Goal: Check status: Check status

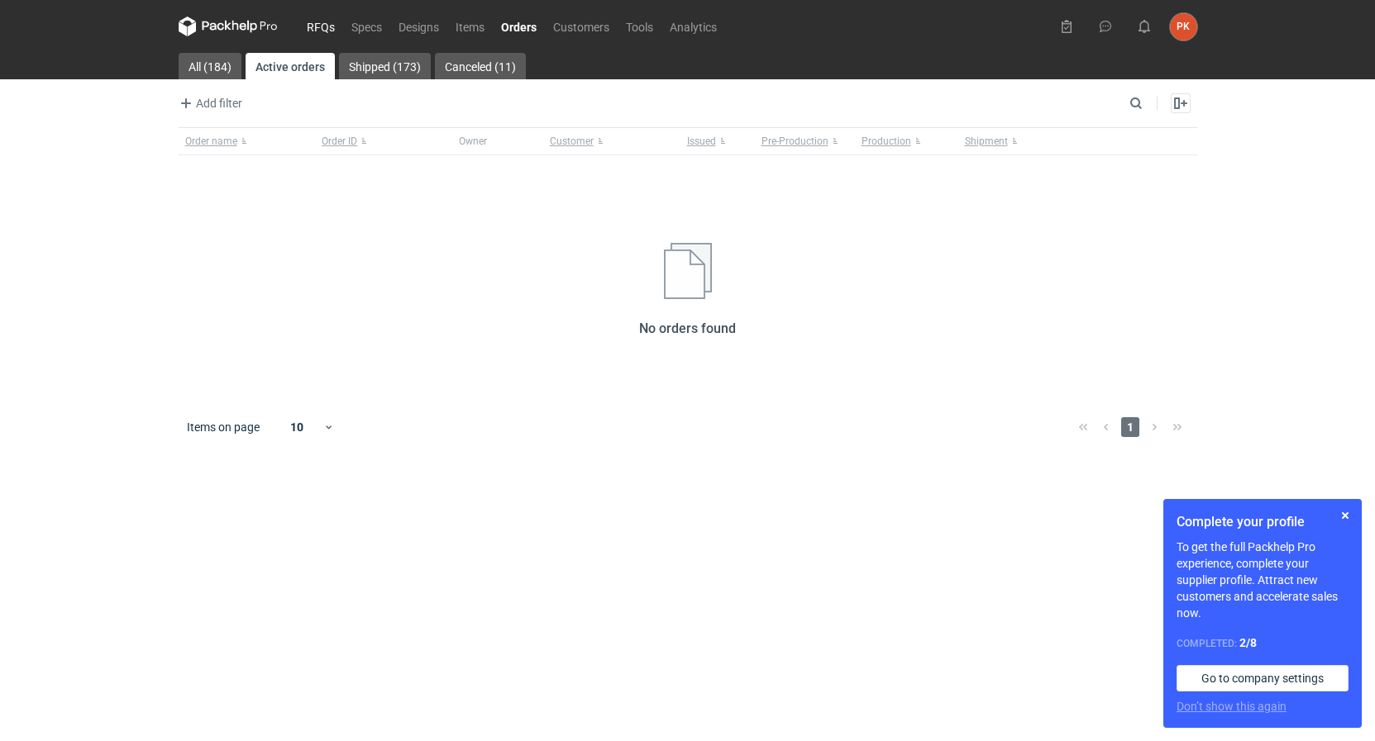
click at [321, 29] on link "RFQs" at bounding box center [320, 27] width 45 height 20
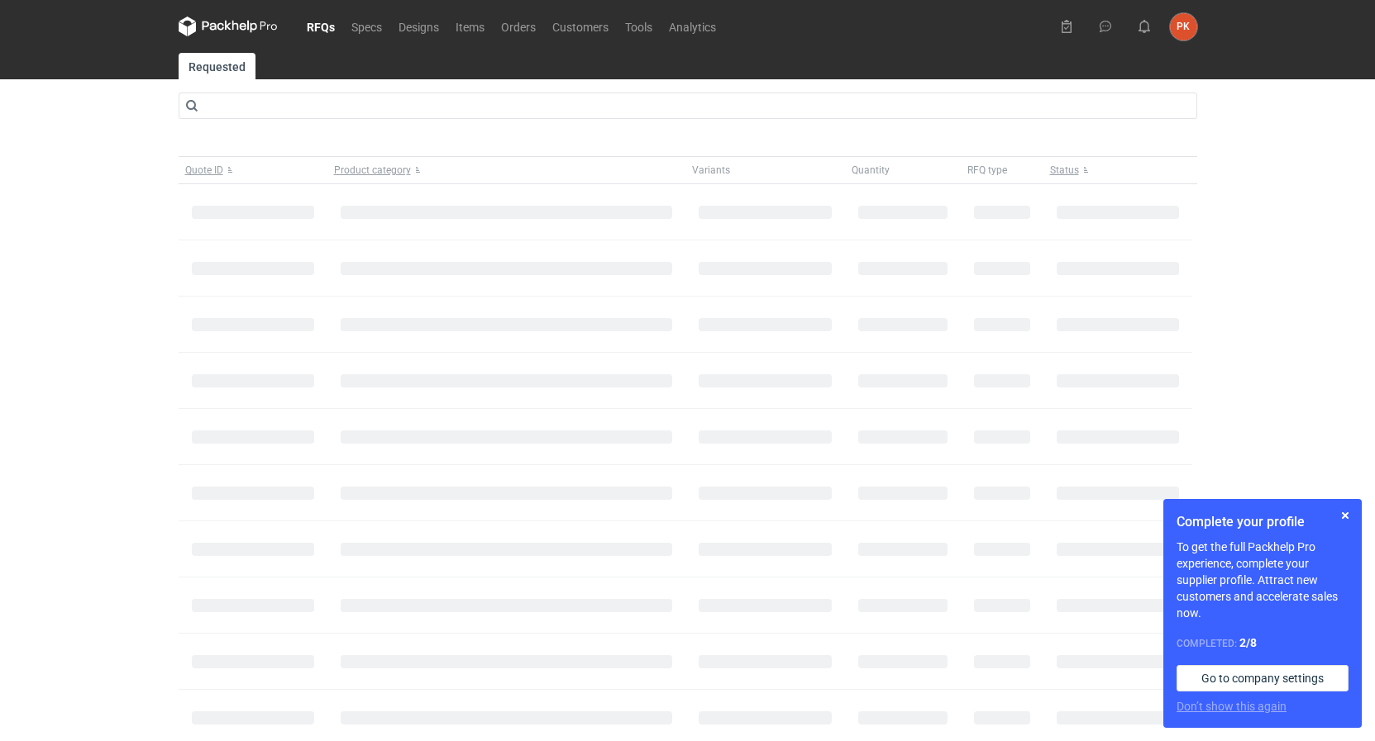
click at [39, 224] on div "RFQs Specs Designs Items Orders Customers Tools Analytics PK [PERSON_NAME] [EMA…" at bounding box center [687, 370] width 1375 height 741
drag, startPoint x: 1337, startPoint y: 511, endPoint x: 949, endPoint y: 387, distance: 407.0
click at [1332, 508] on div "Complete your profile To get the full Packhelp Pro experience, complete your su…" at bounding box center [1262, 613] width 198 height 229
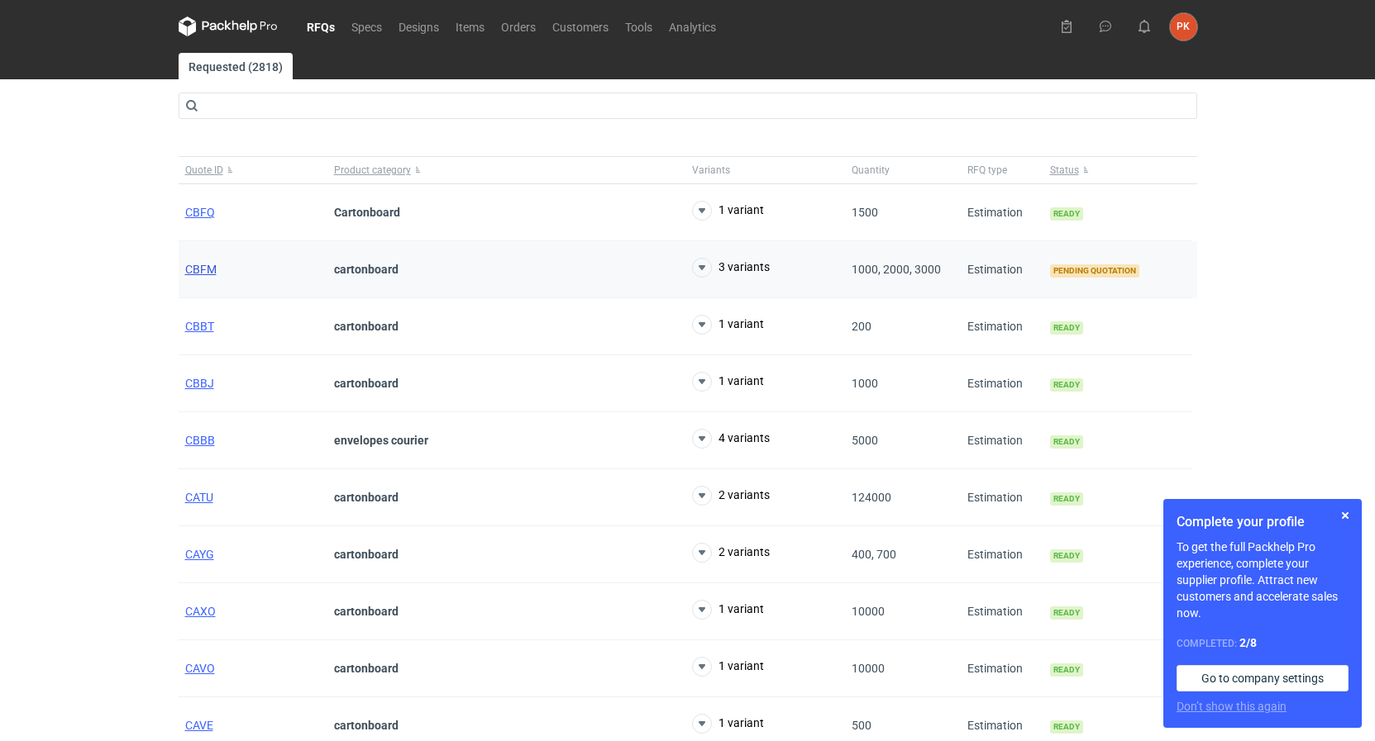
click at [207, 267] on span "CBFM" at bounding box center [200, 269] width 31 height 13
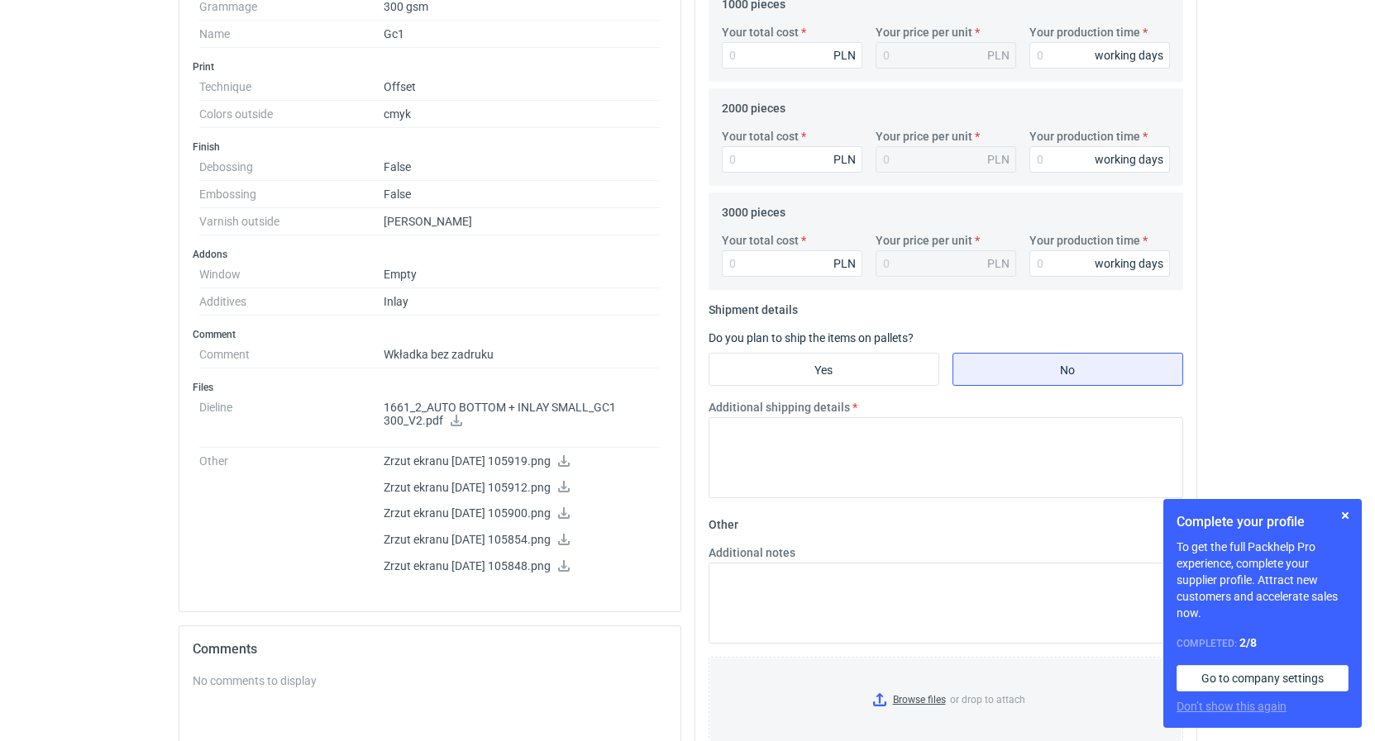
scroll to position [870, 0]
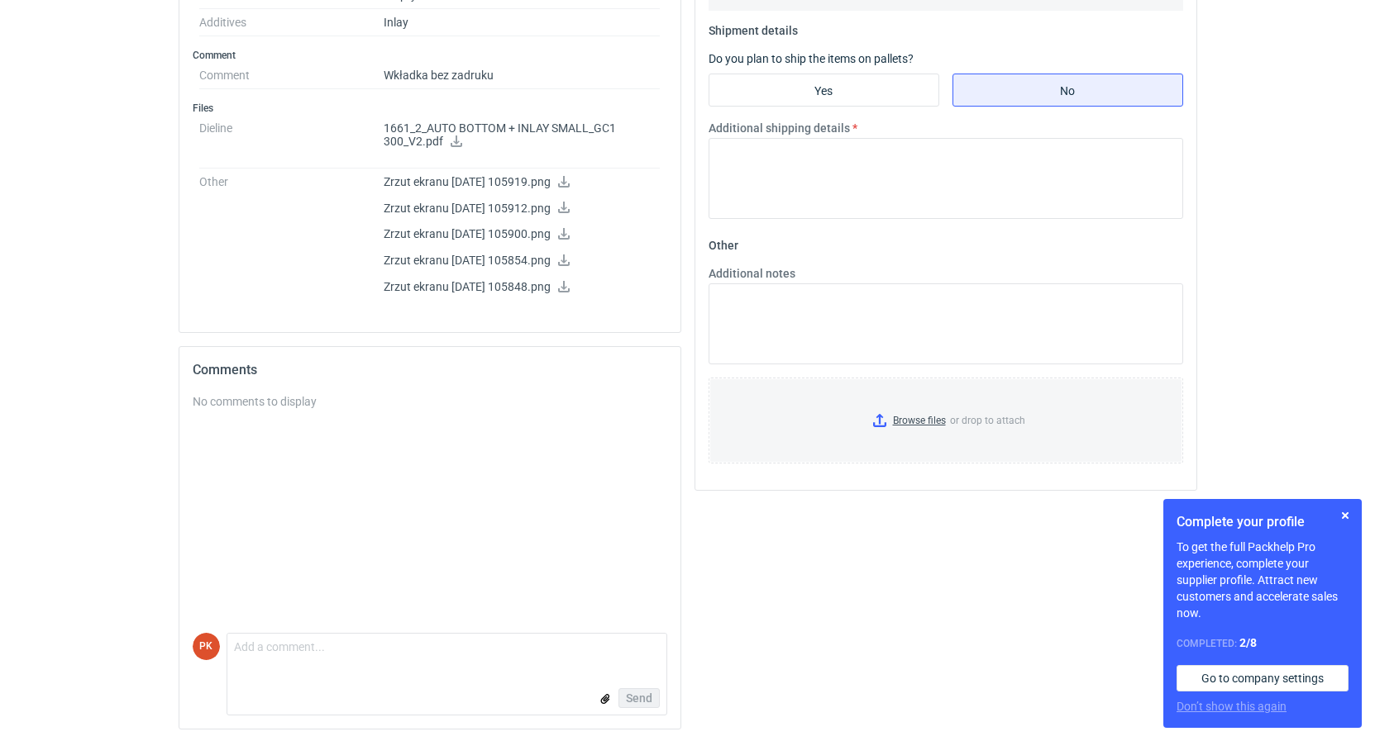
click at [455, 145] on icon at bounding box center [457, 142] width 12 height 12
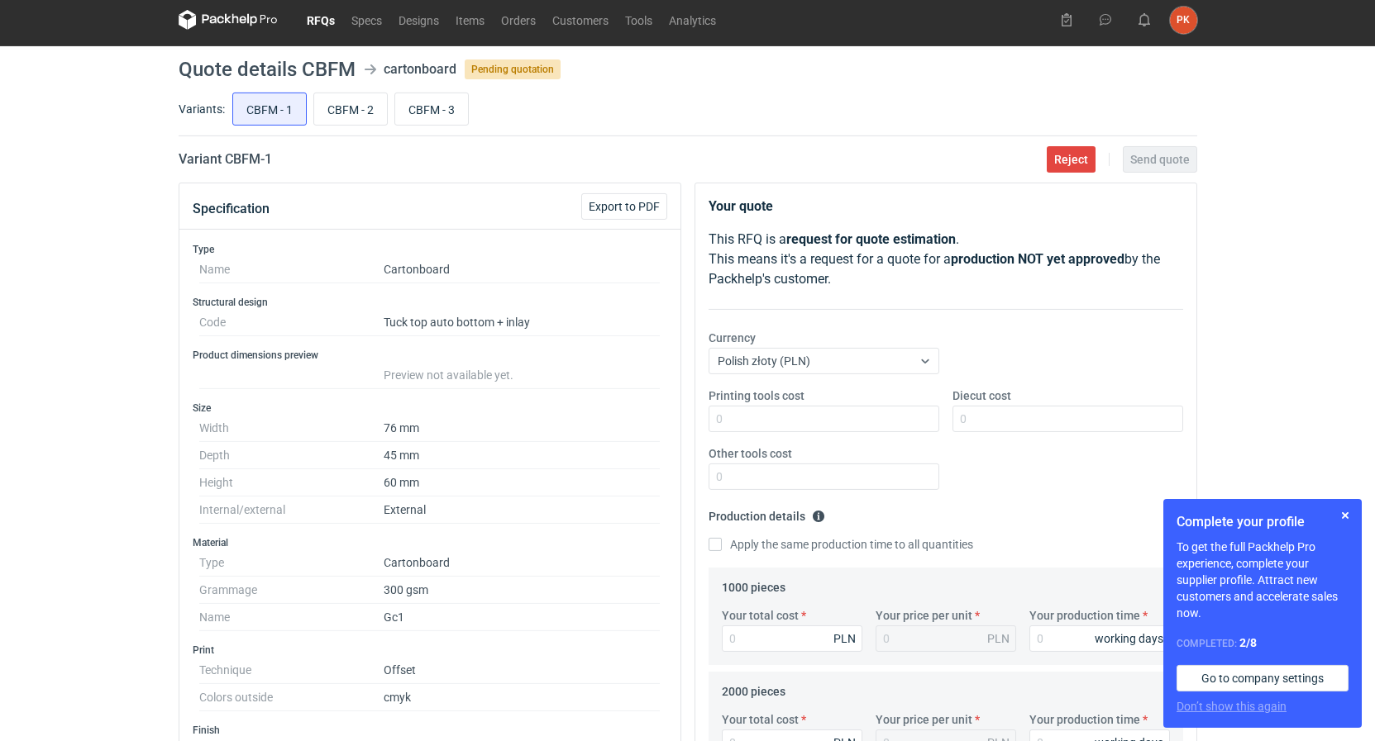
scroll to position [0, 0]
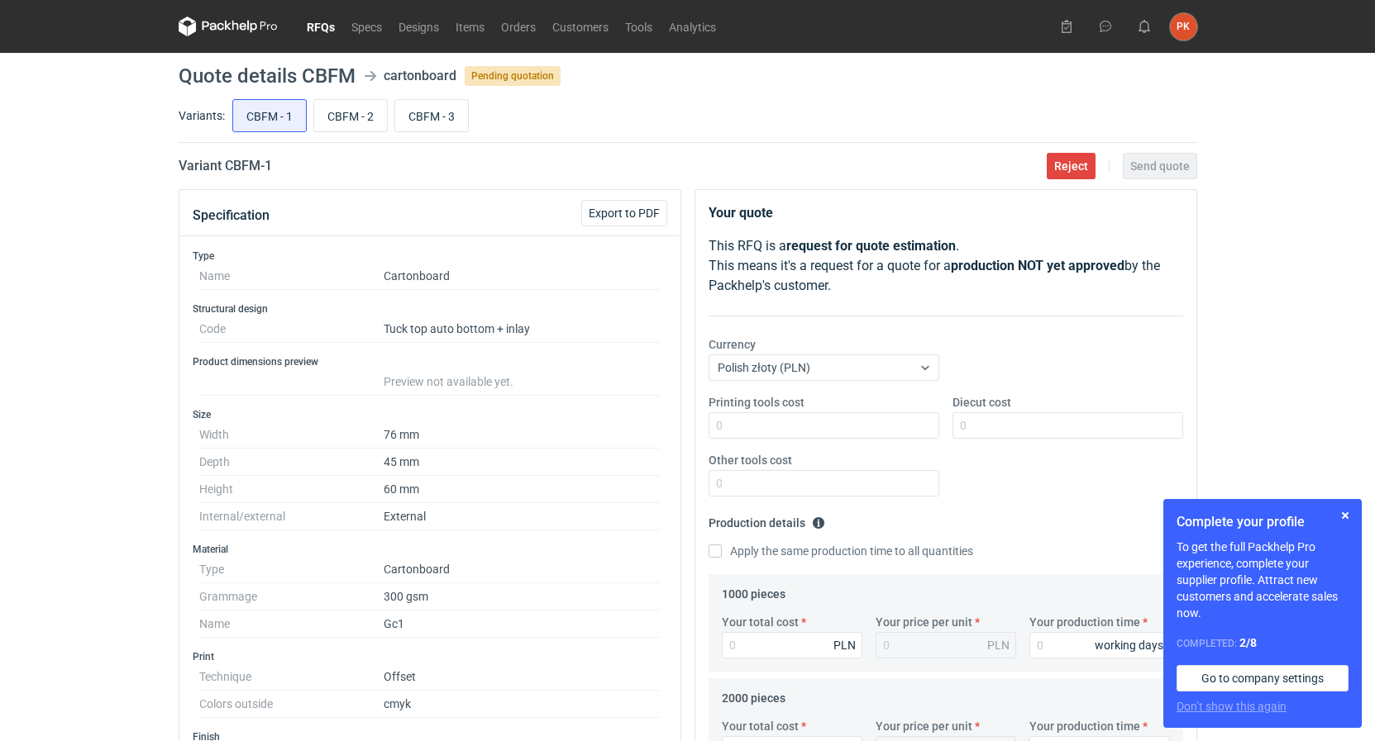
click at [323, 24] on link "RFQs" at bounding box center [320, 27] width 45 height 20
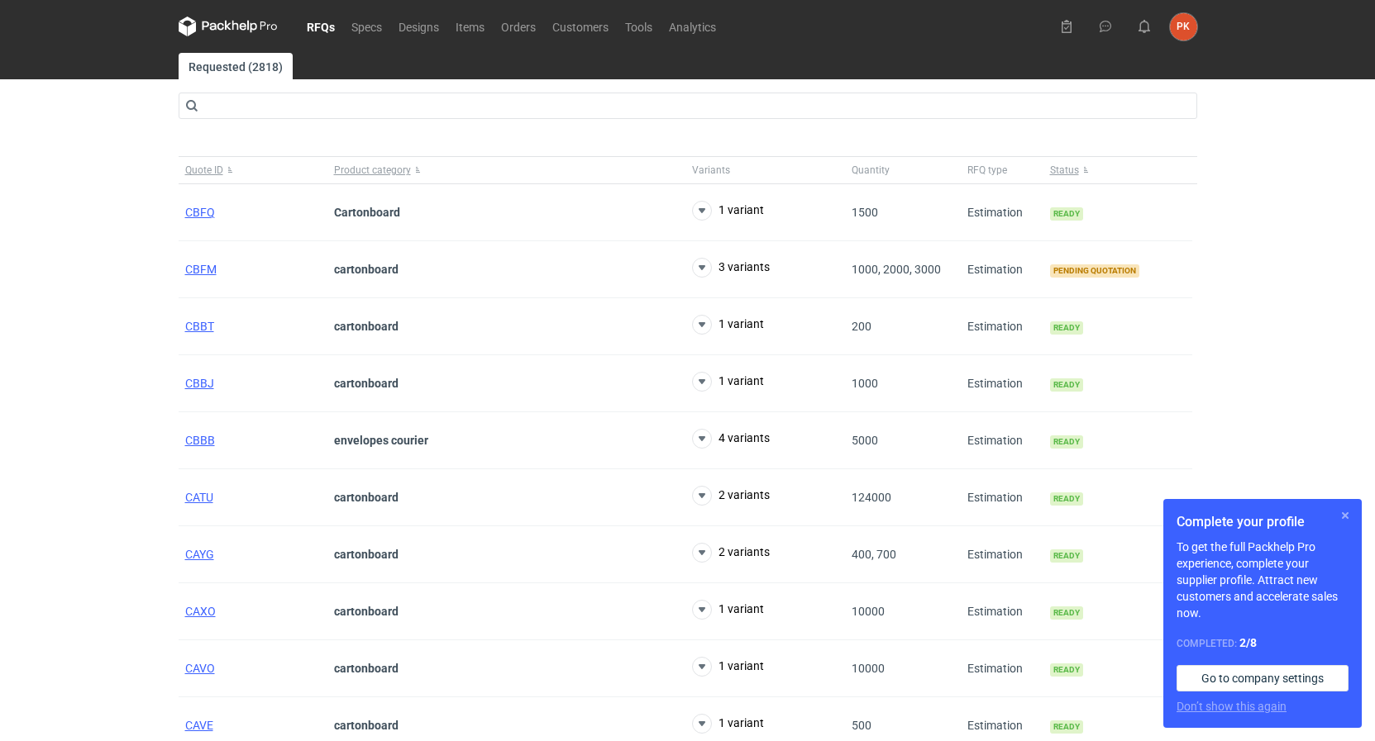
click at [1341, 516] on button "button" at bounding box center [1345, 516] width 20 height 20
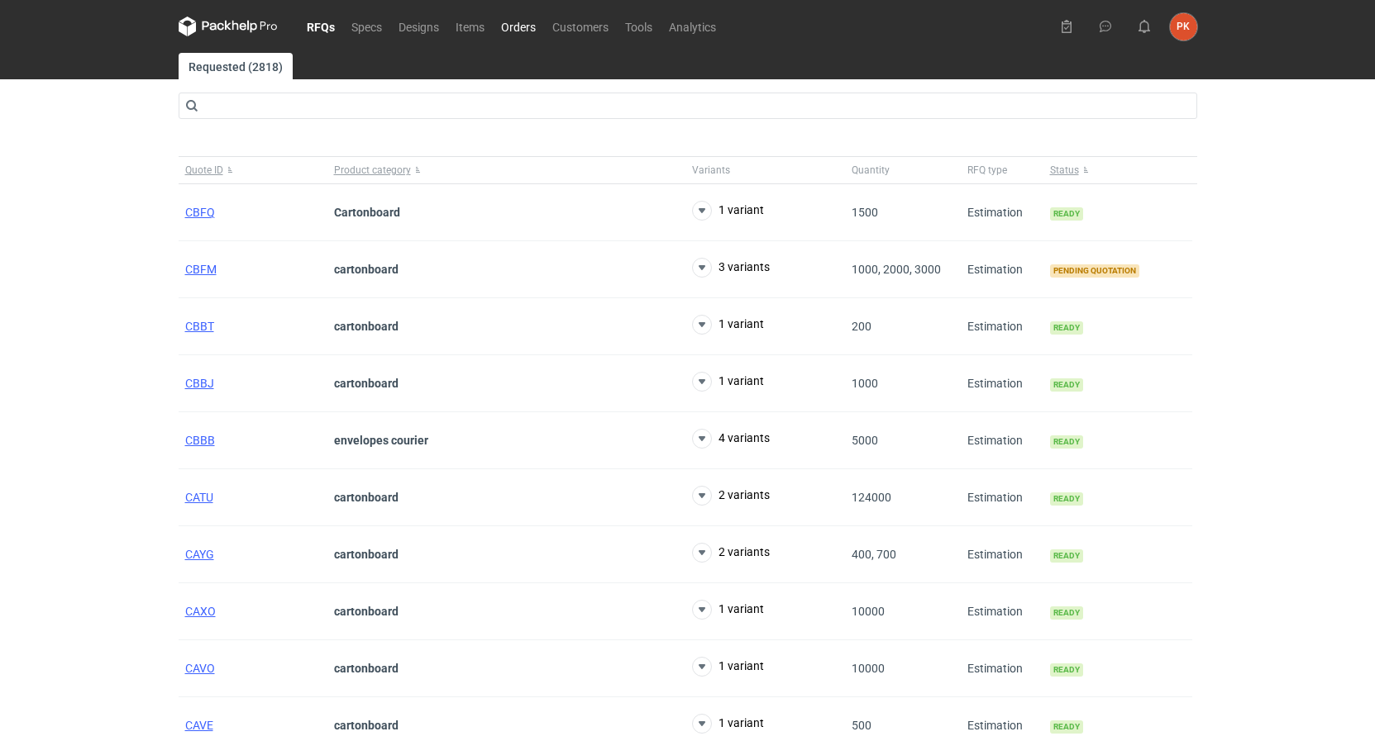
click at [499, 28] on link "Orders" at bounding box center [518, 27] width 51 height 20
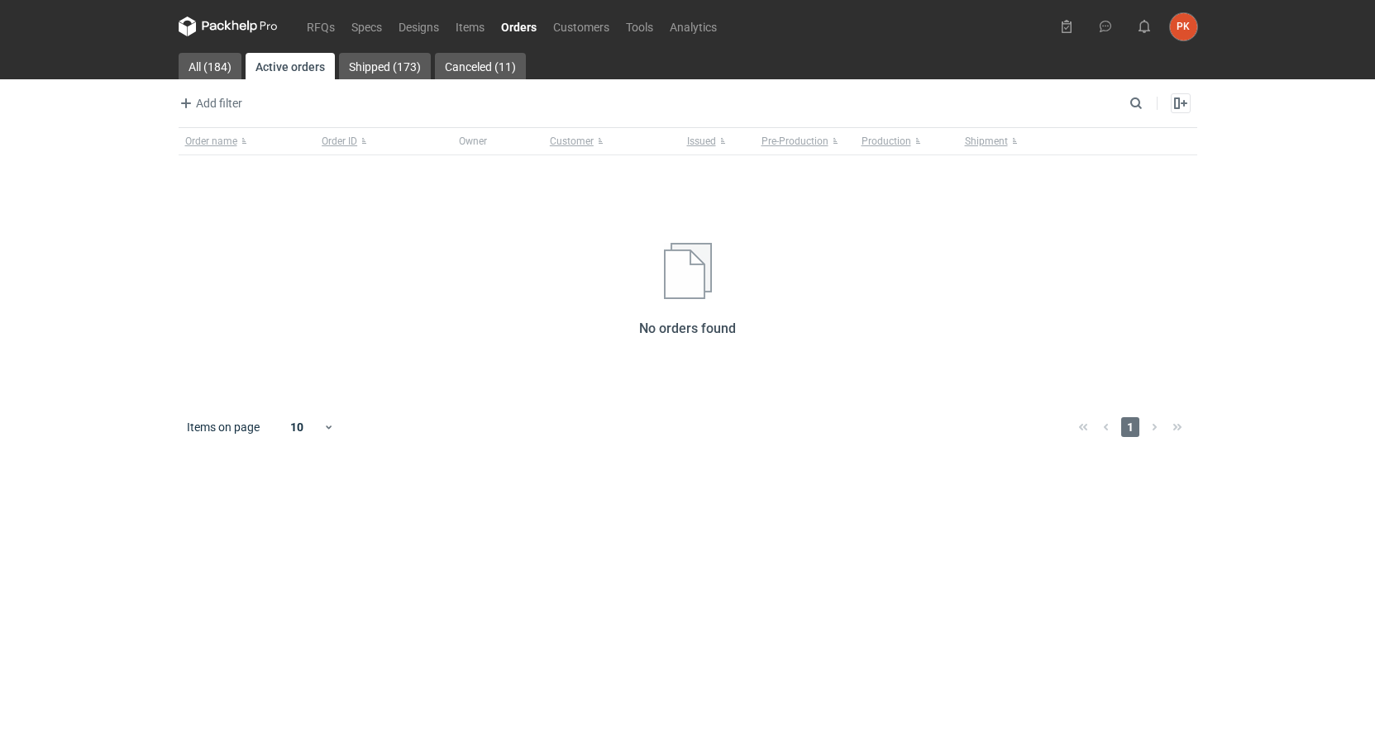
click at [317, 16] on nav "RFQs Specs Designs Items Orders Customers Tools Analytics" at bounding box center [452, 26] width 546 height 53
click at [329, 23] on link "RFQs" at bounding box center [320, 27] width 45 height 20
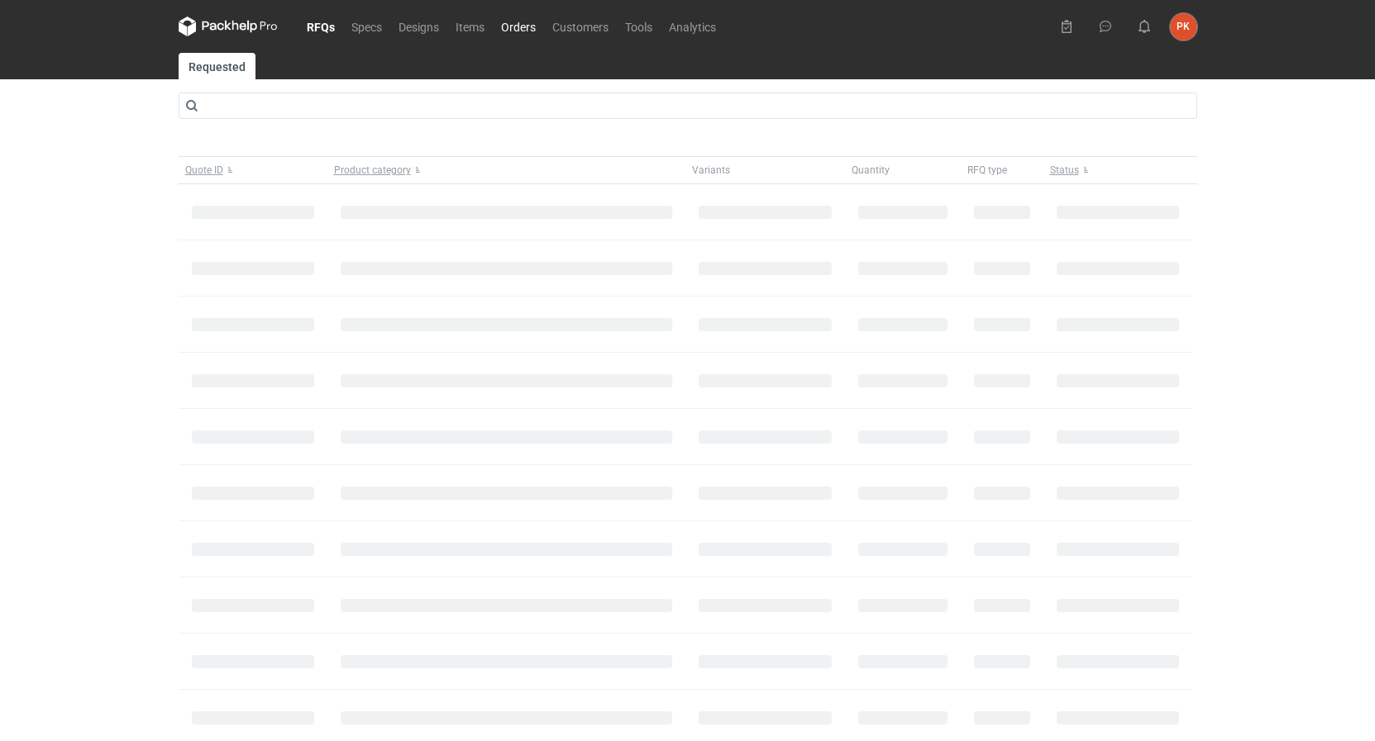
click at [521, 26] on link "Orders" at bounding box center [518, 27] width 51 height 20
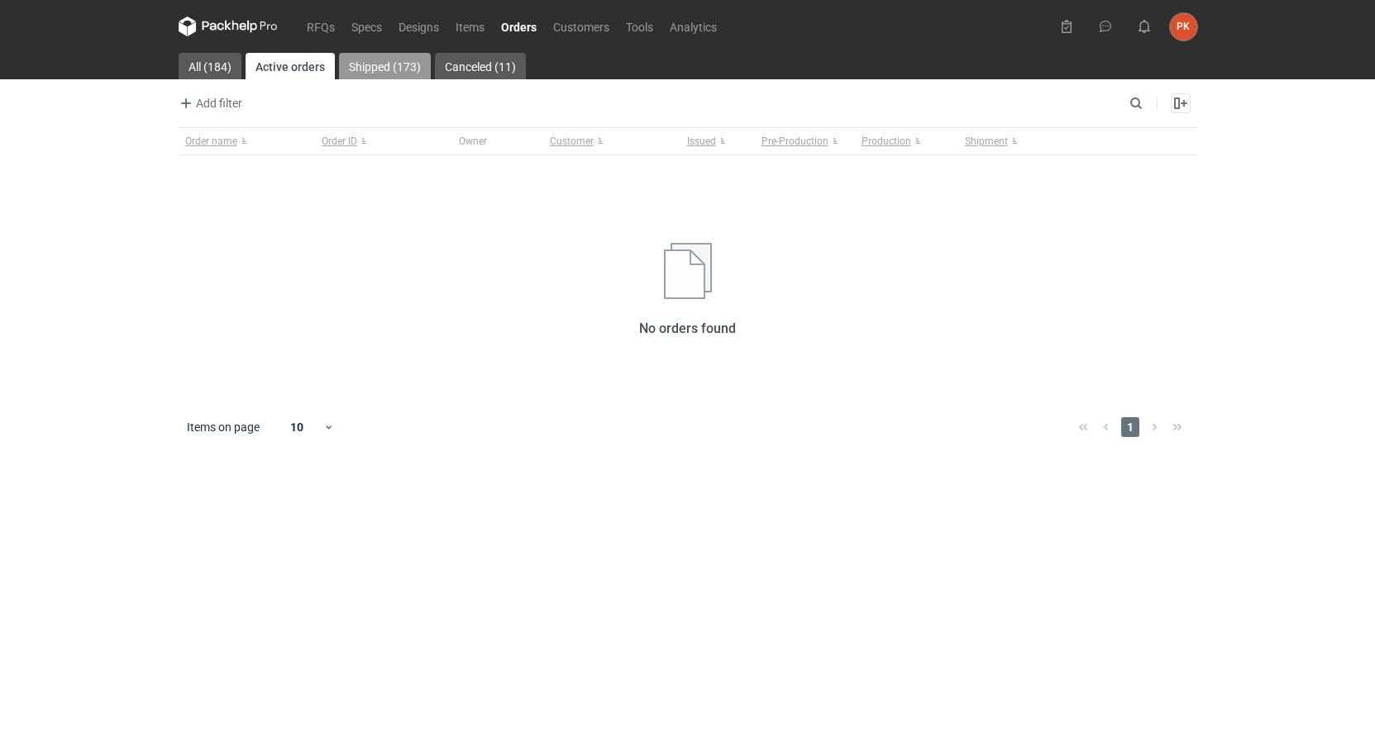
click at [350, 60] on link "Shipped (173)" at bounding box center [385, 66] width 92 height 26
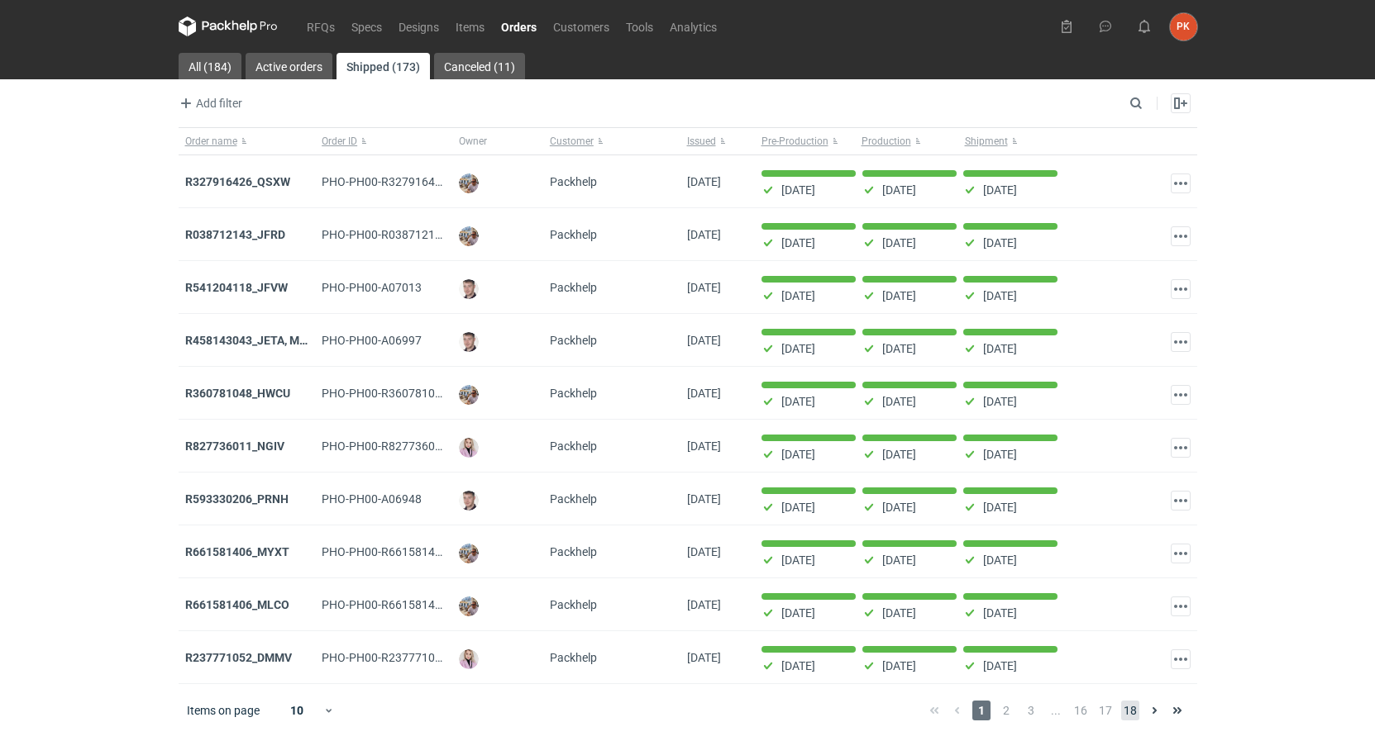
click at [1139, 721] on span "18" at bounding box center [1130, 711] width 18 height 20
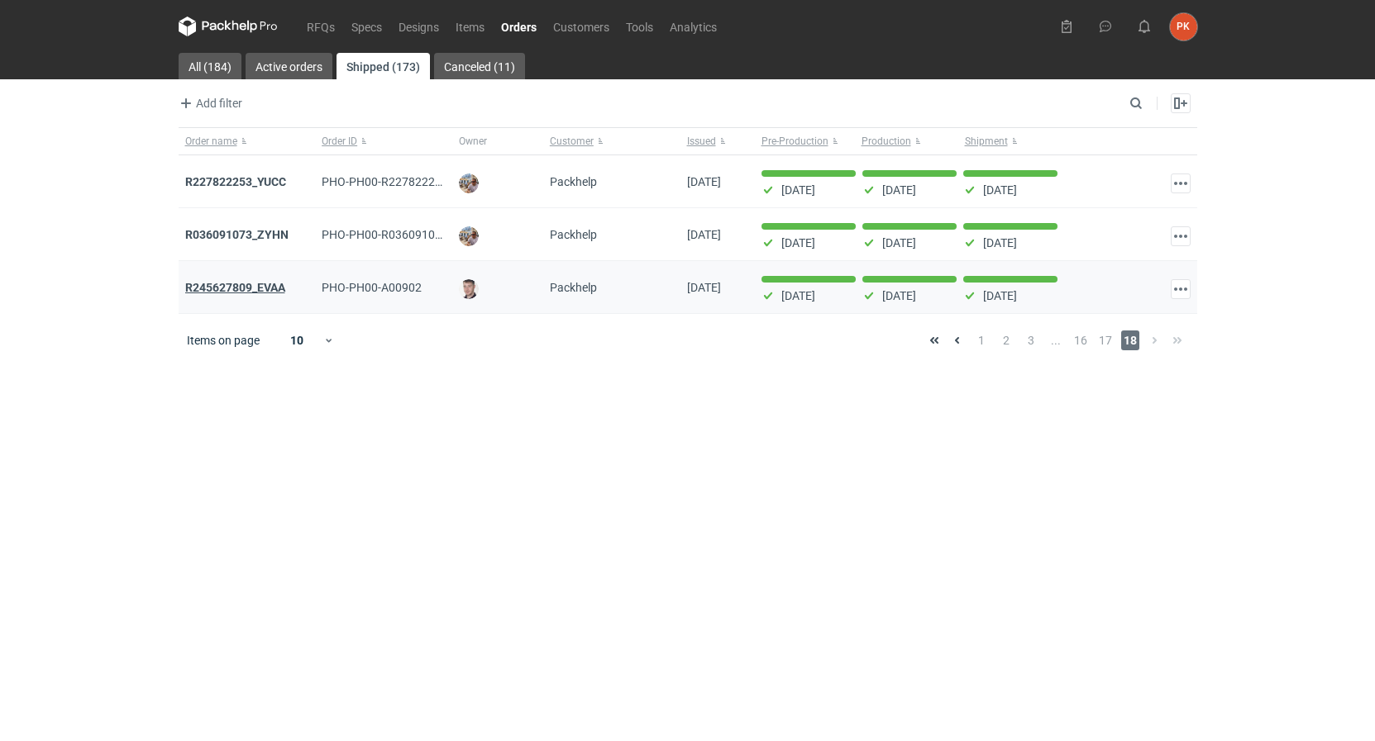
click at [246, 289] on strong "R245627809_EVAA" at bounding box center [235, 287] width 100 height 13
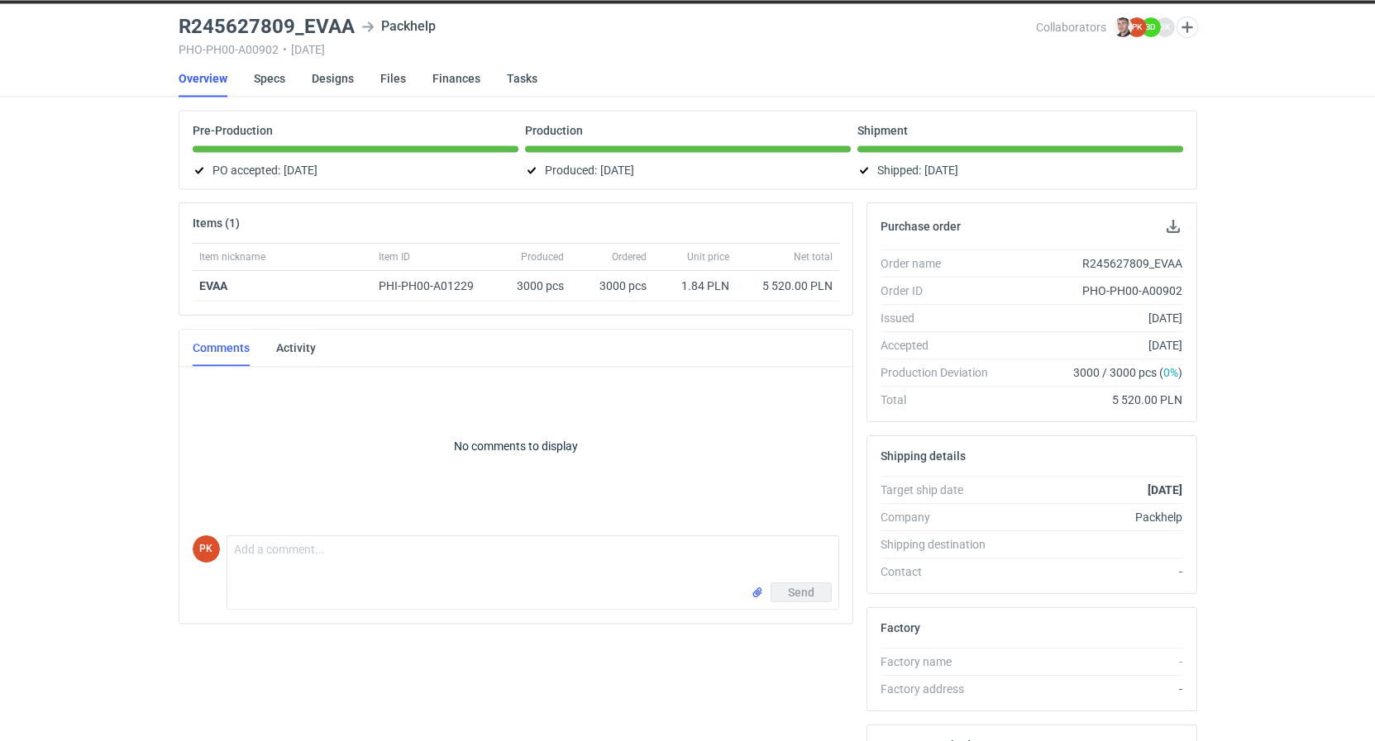
scroll to position [84, 0]
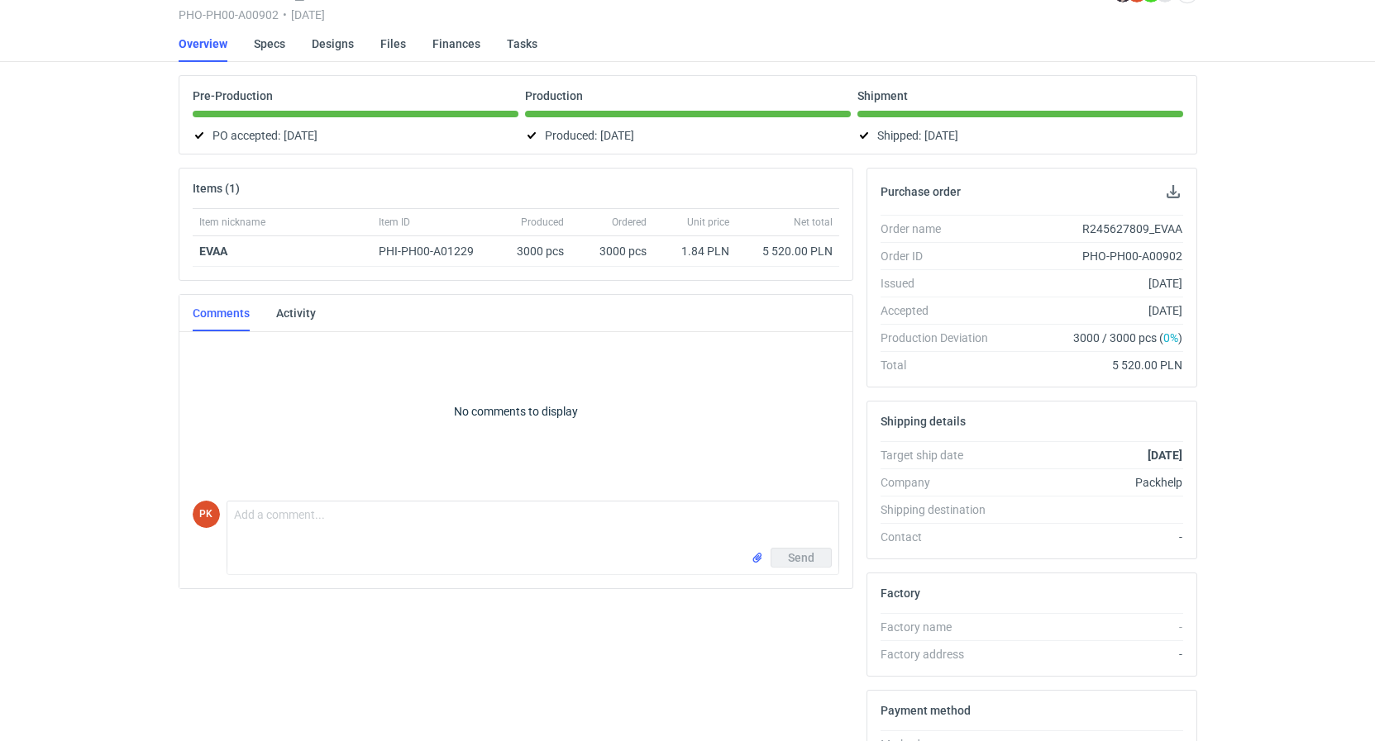
click at [267, 303] on div "Comments Activity" at bounding box center [247, 313] width 136 height 36
click at [270, 306] on div "Comments Activity" at bounding box center [247, 313] width 136 height 36
click at [274, 313] on div "Comments Activity" at bounding box center [247, 313] width 136 height 36
click at [292, 319] on link "Activity" at bounding box center [296, 313] width 40 height 36
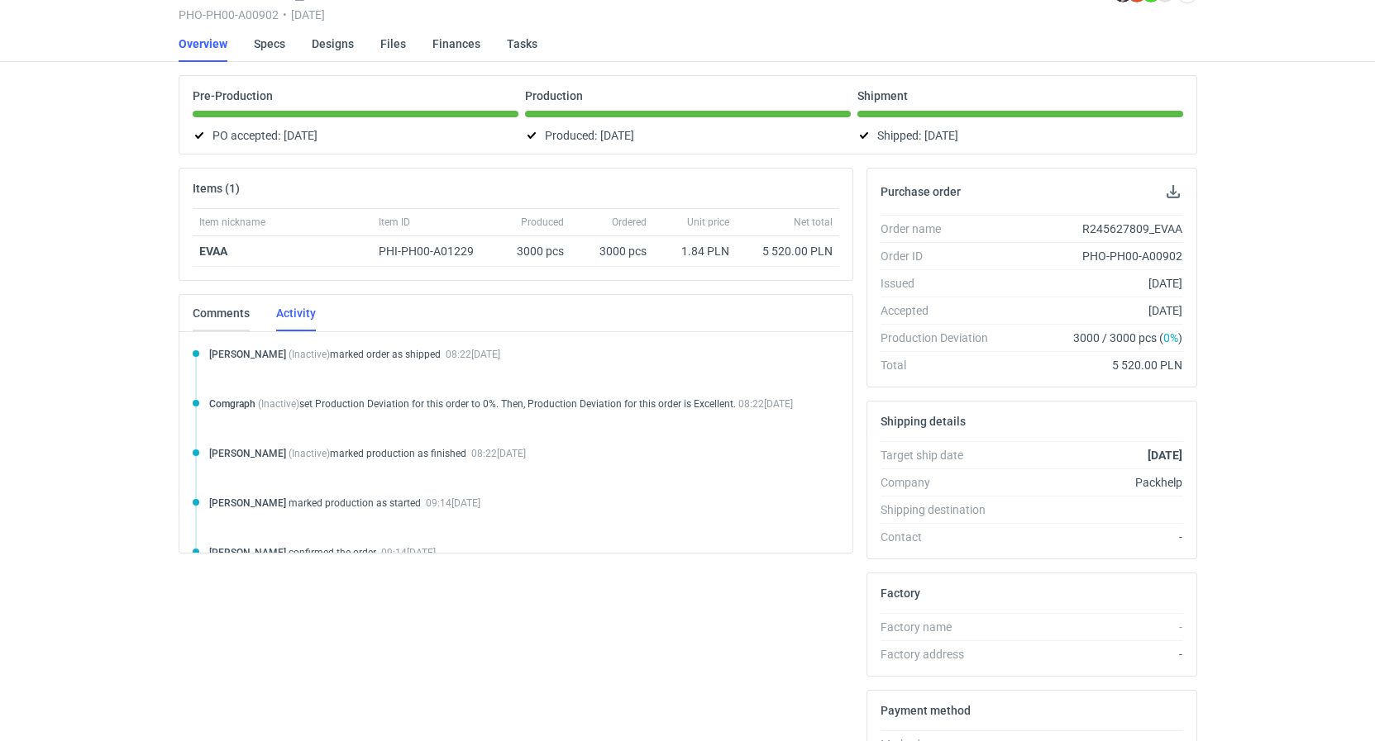
click at [236, 315] on link "Comments" at bounding box center [221, 313] width 57 height 36
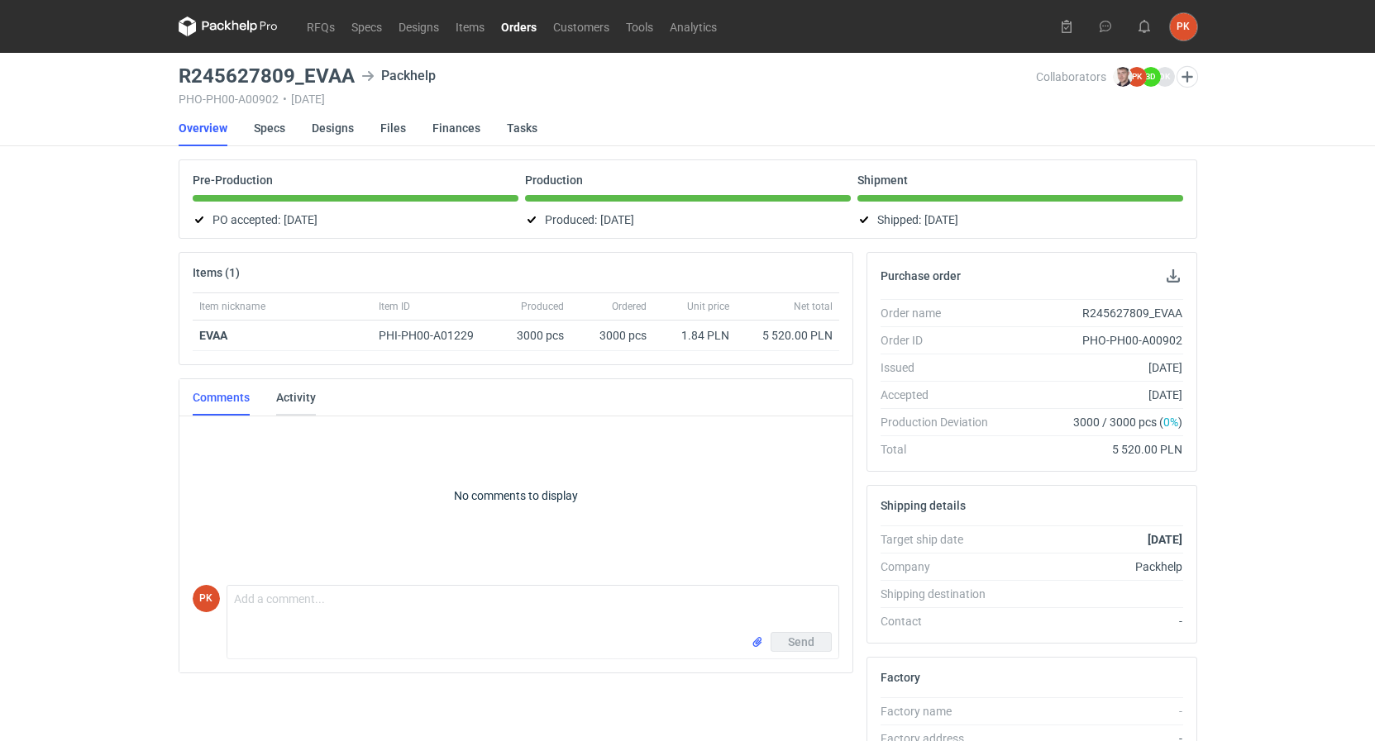
click at [285, 401] on link "Activity" at bounding box center [296, 397] width 40 height 36
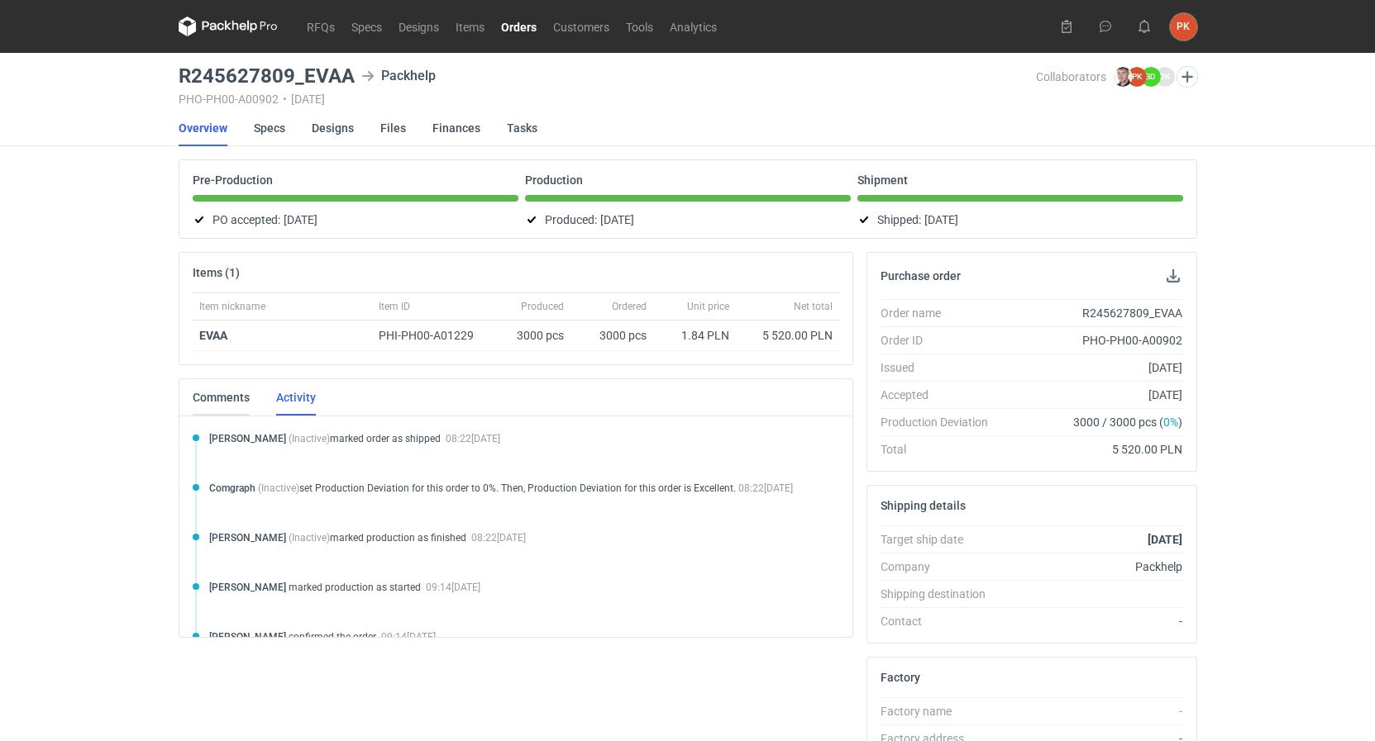
click at [241, 394] on link "Comments" at bounding box center [221, 397] width 57 height 36
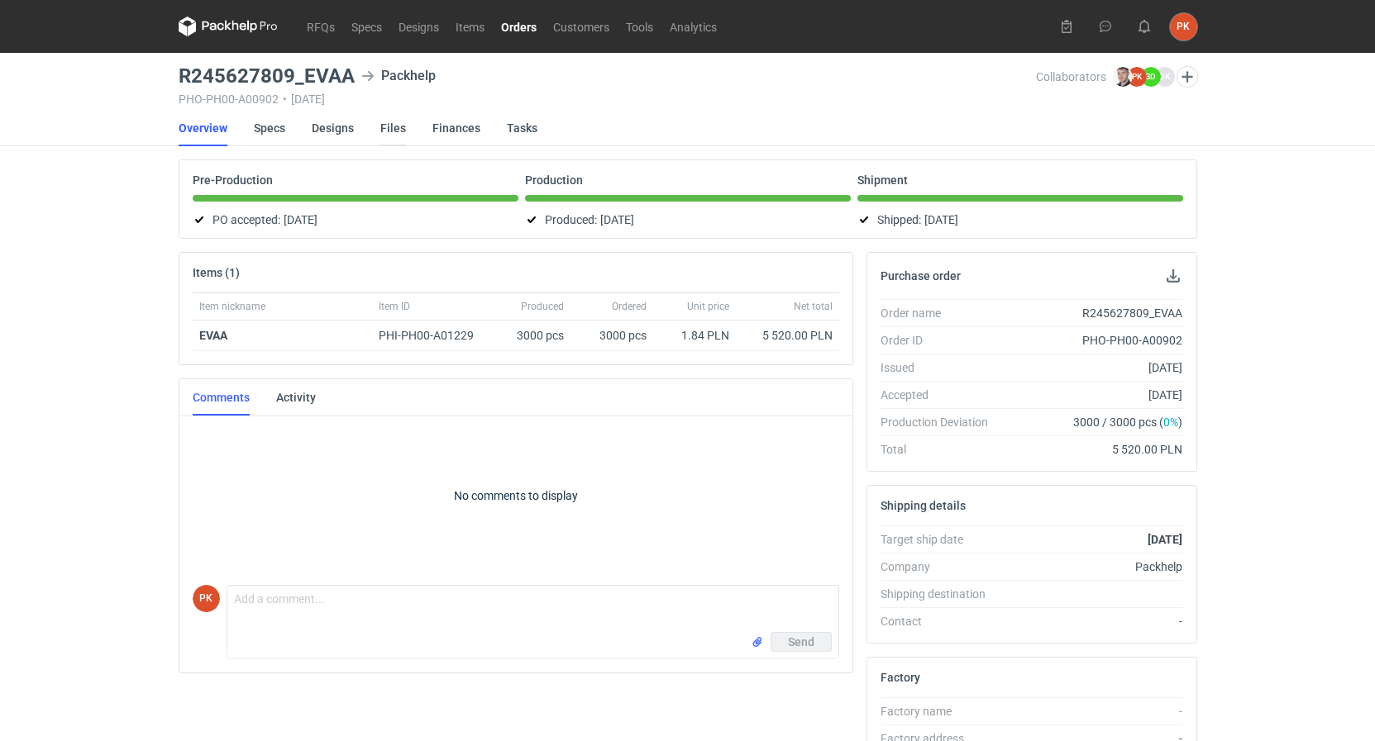
click at [393, 131] on link "Files" at bounding box center [393, 128] width 26 height 36
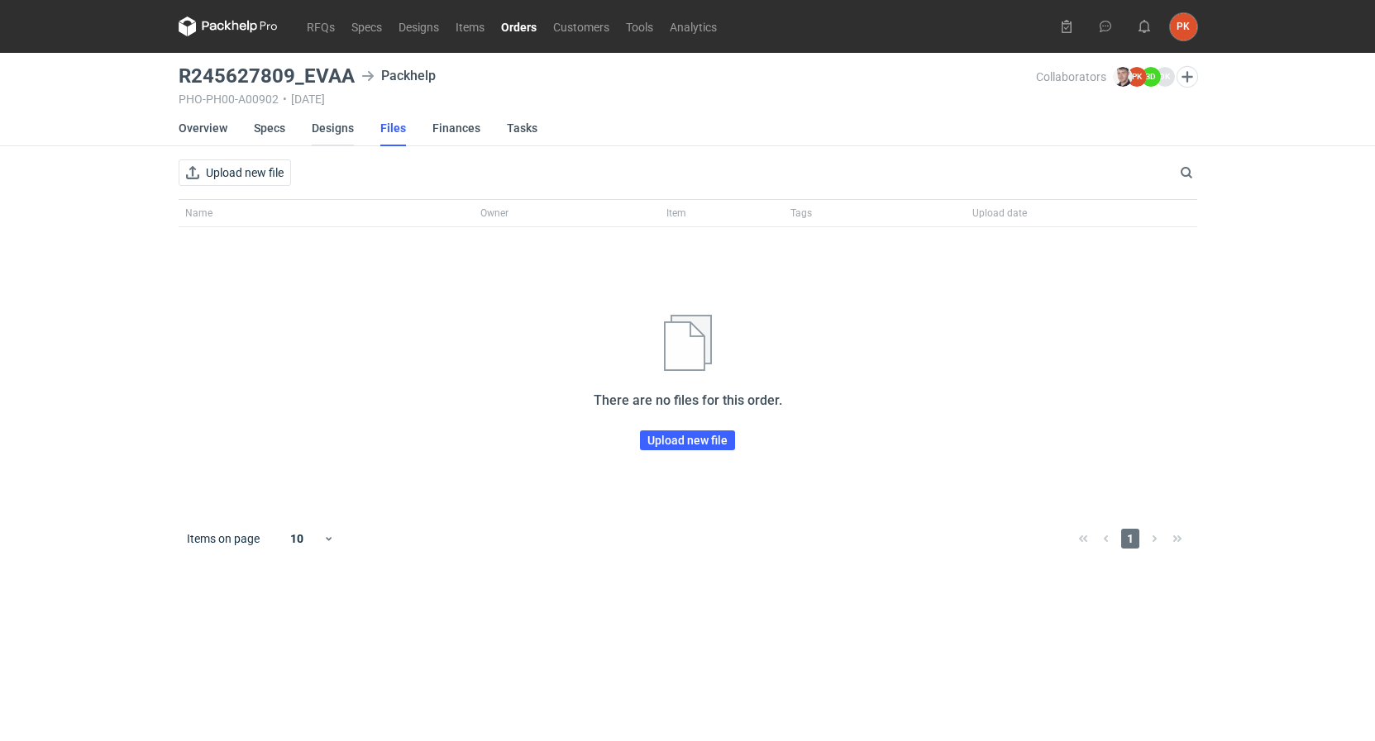
click at [349, 133] on link "Designs" at bounding box center [333, 128] width 42 height 36
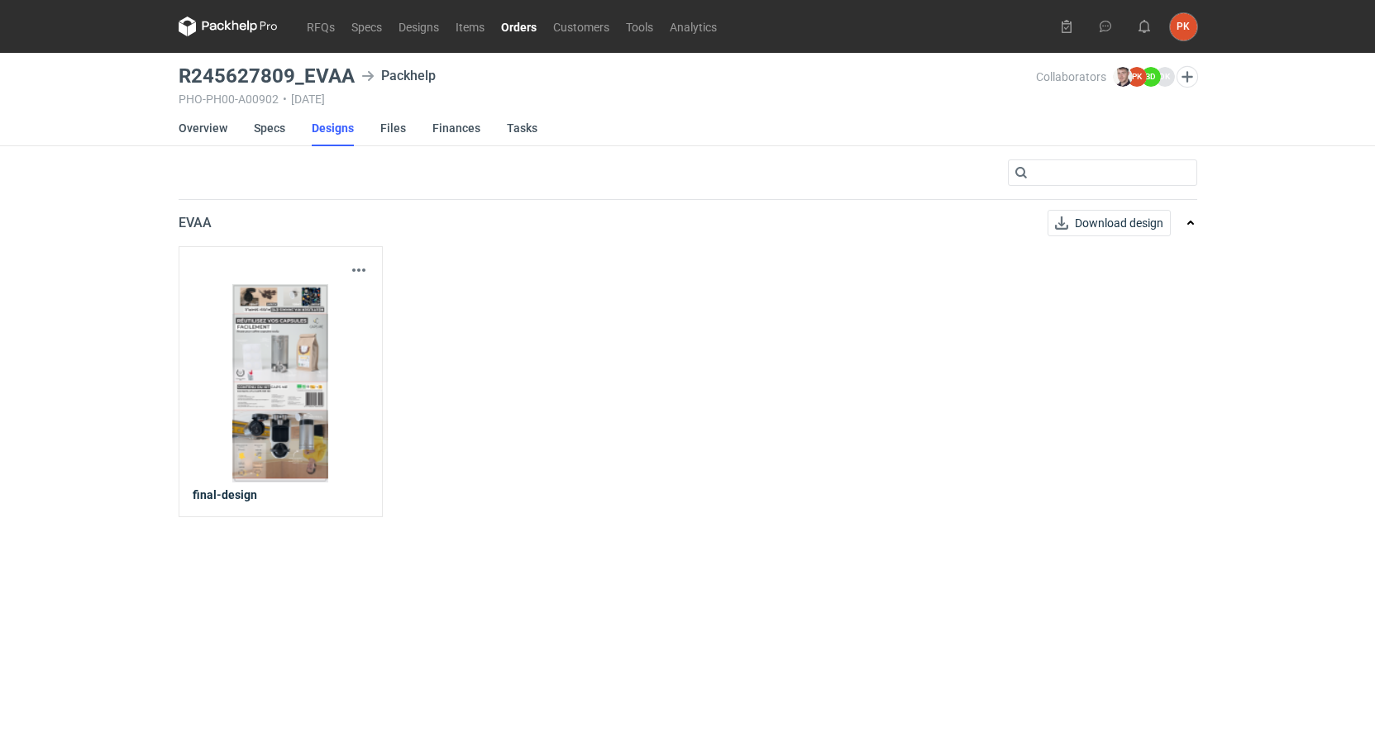
click at [293, 385] on img at bounding box center [280, 383] width 165 height 198
